Goal: Find contact information: Find contact information

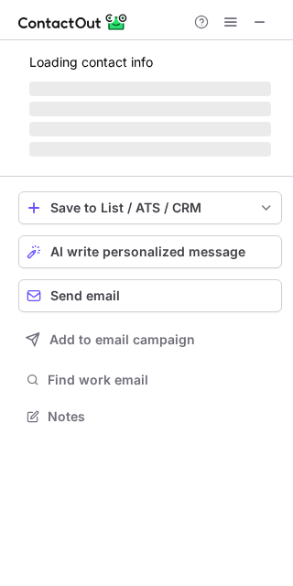
scroll to position [405, 293]
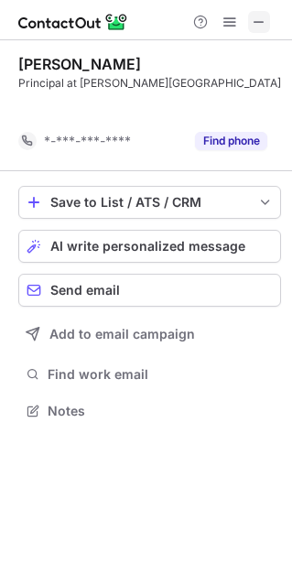
scroll to position [368, 292]
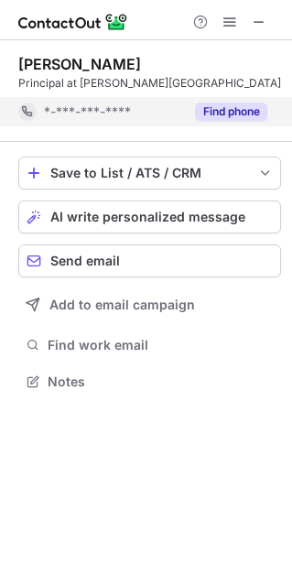
click at [220, 110] on button "Find phone" at bounding box center [231, 112] width 72 height 18
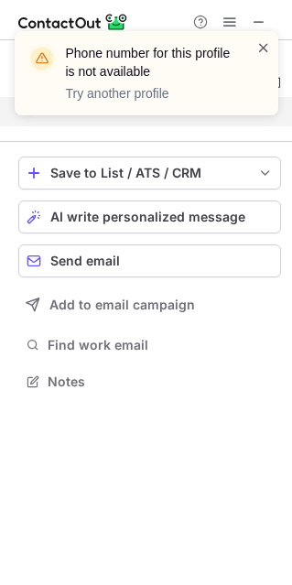
click at [265, 45] on span at bounding box center [263, 47] width 15 height 18
